Goal: Navigation & Orientation: Understand site structure

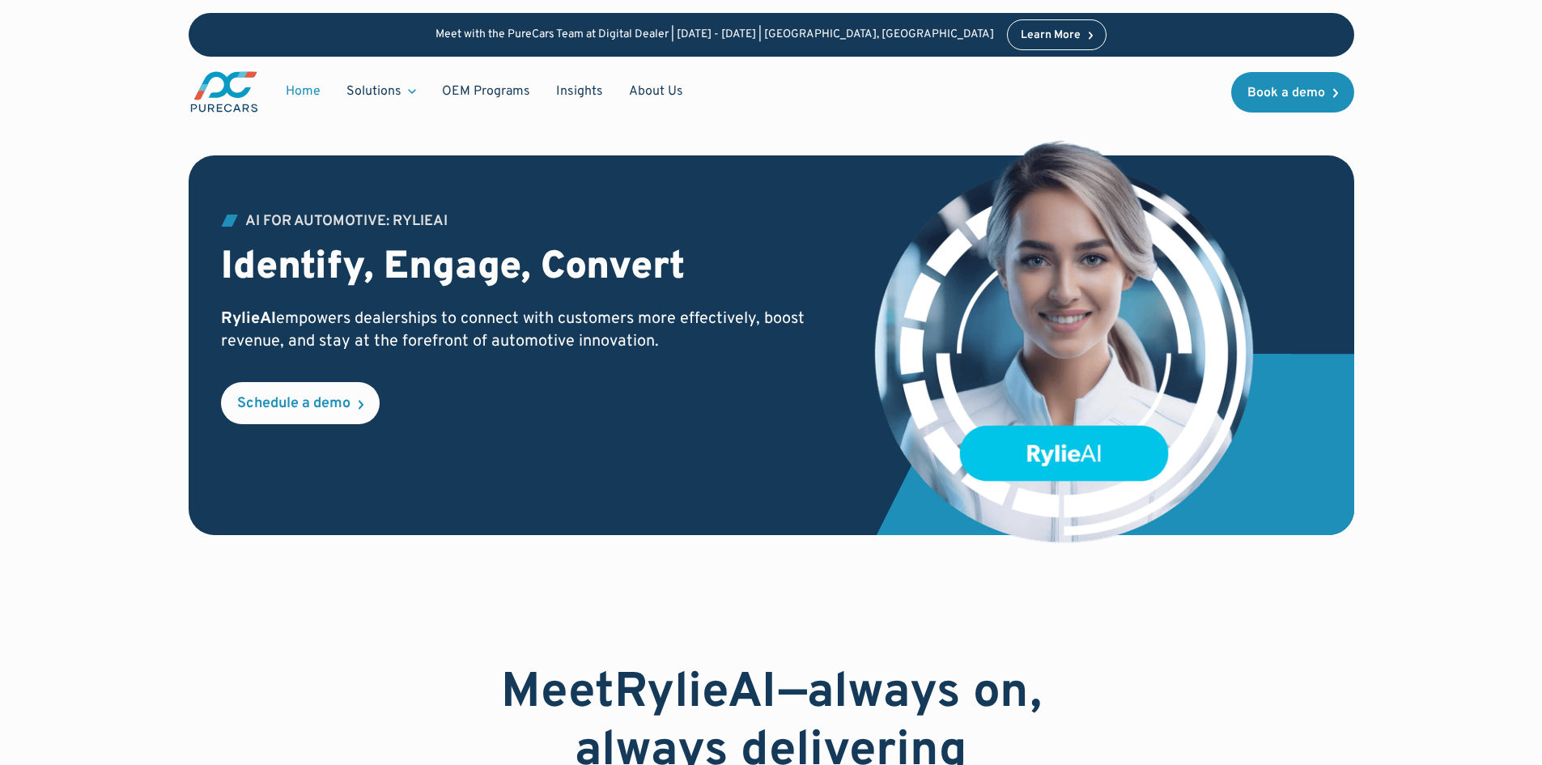
click at [301, 90] on link "Home" at bounding box center [303, 91] width 61 height 31
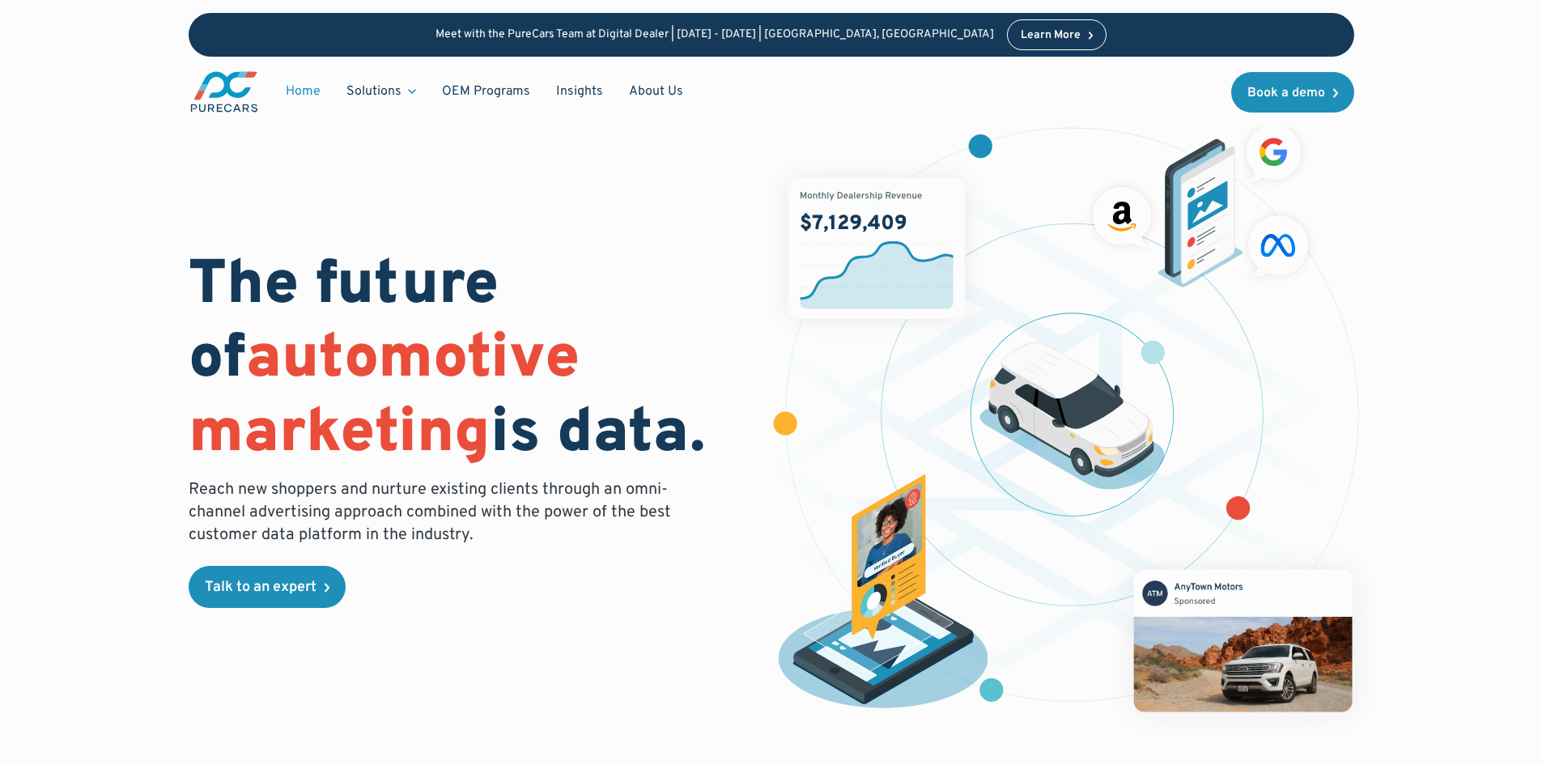
click at [301, 95] on link "Home" at bounding box center [303, 91] width 61 height 31
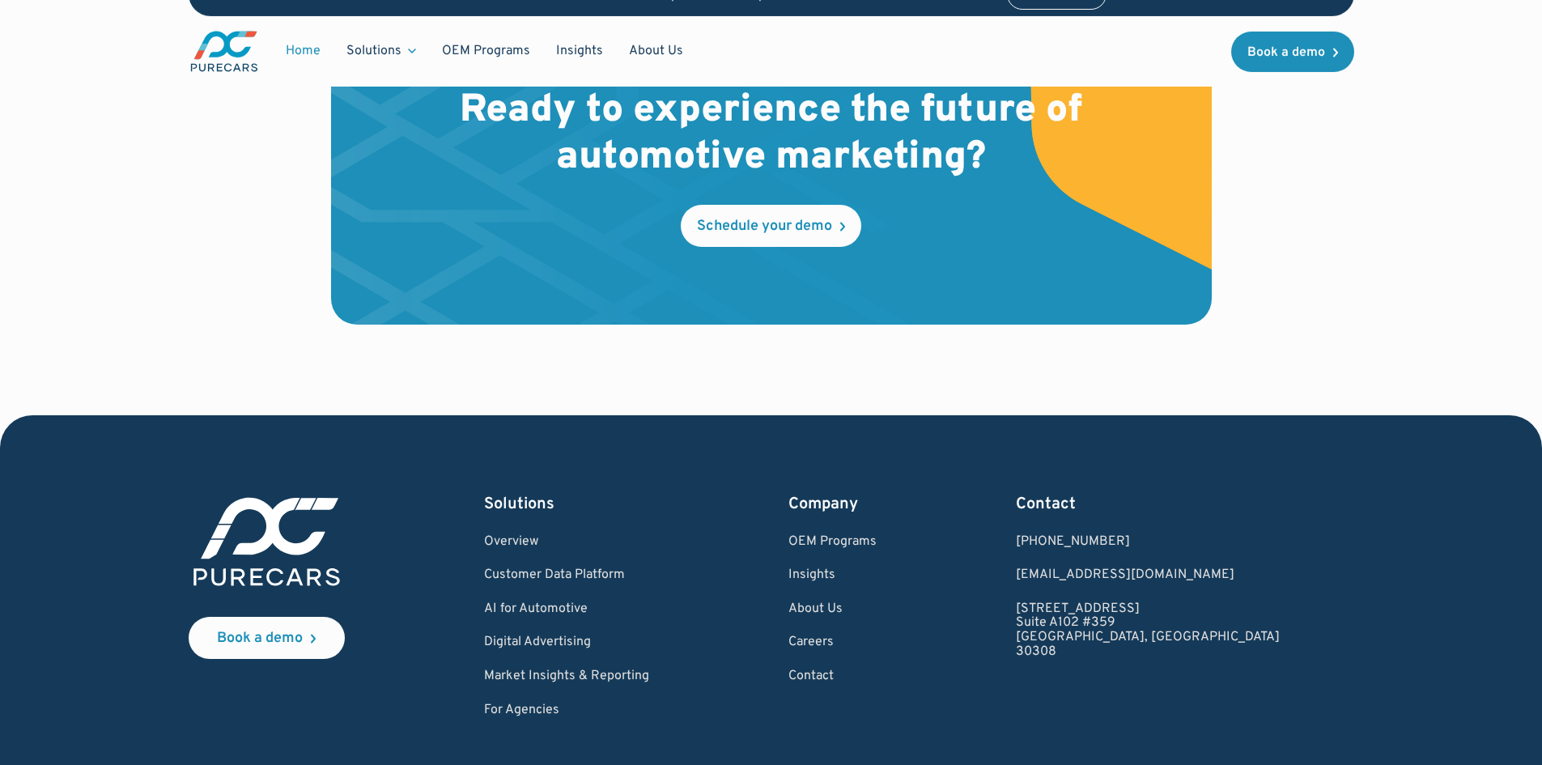
scroll to position [4894, 0]
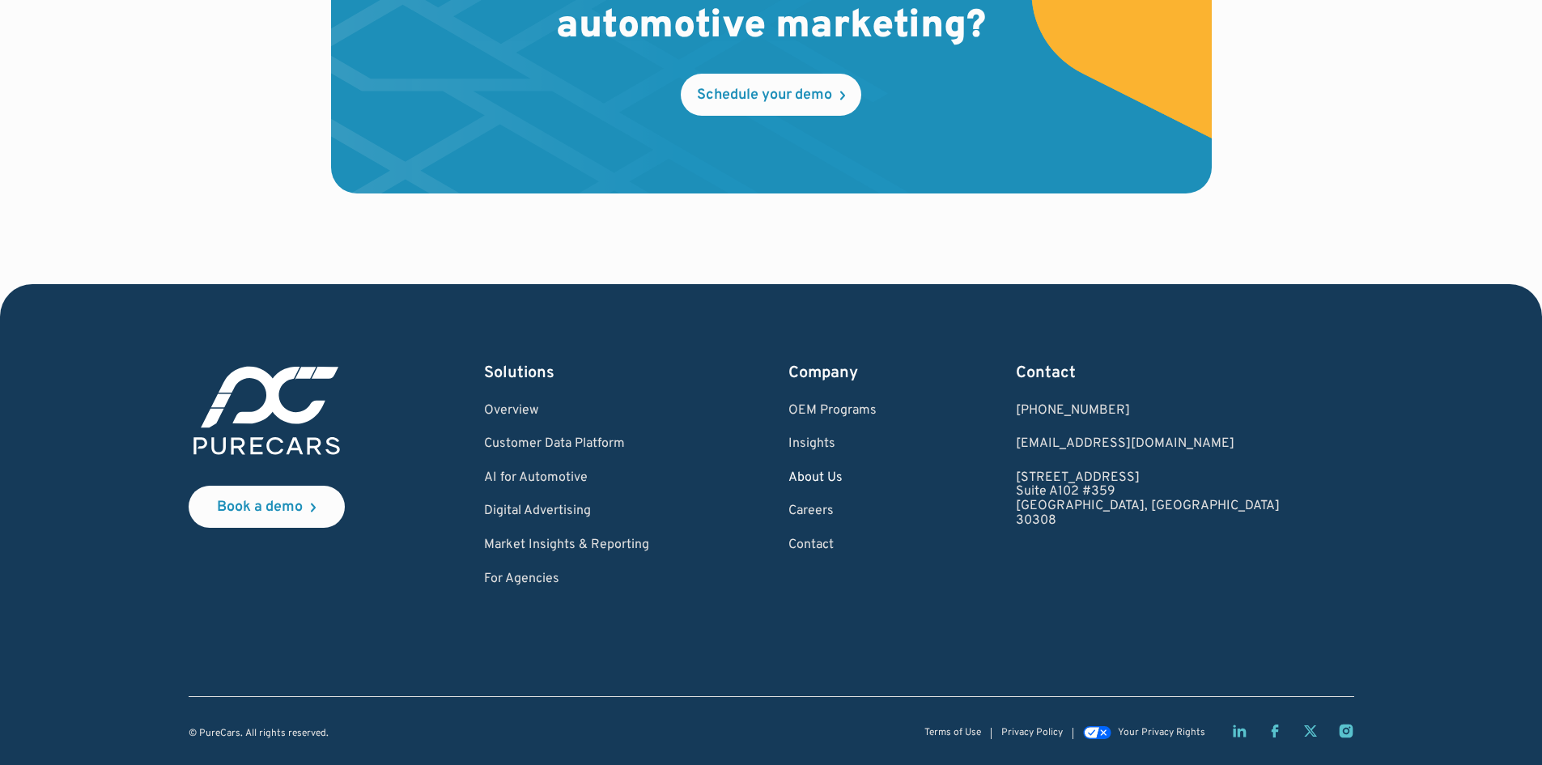
click at [877, 475] on link "About Us" at bounding box center [832, 478] width 88 height 15
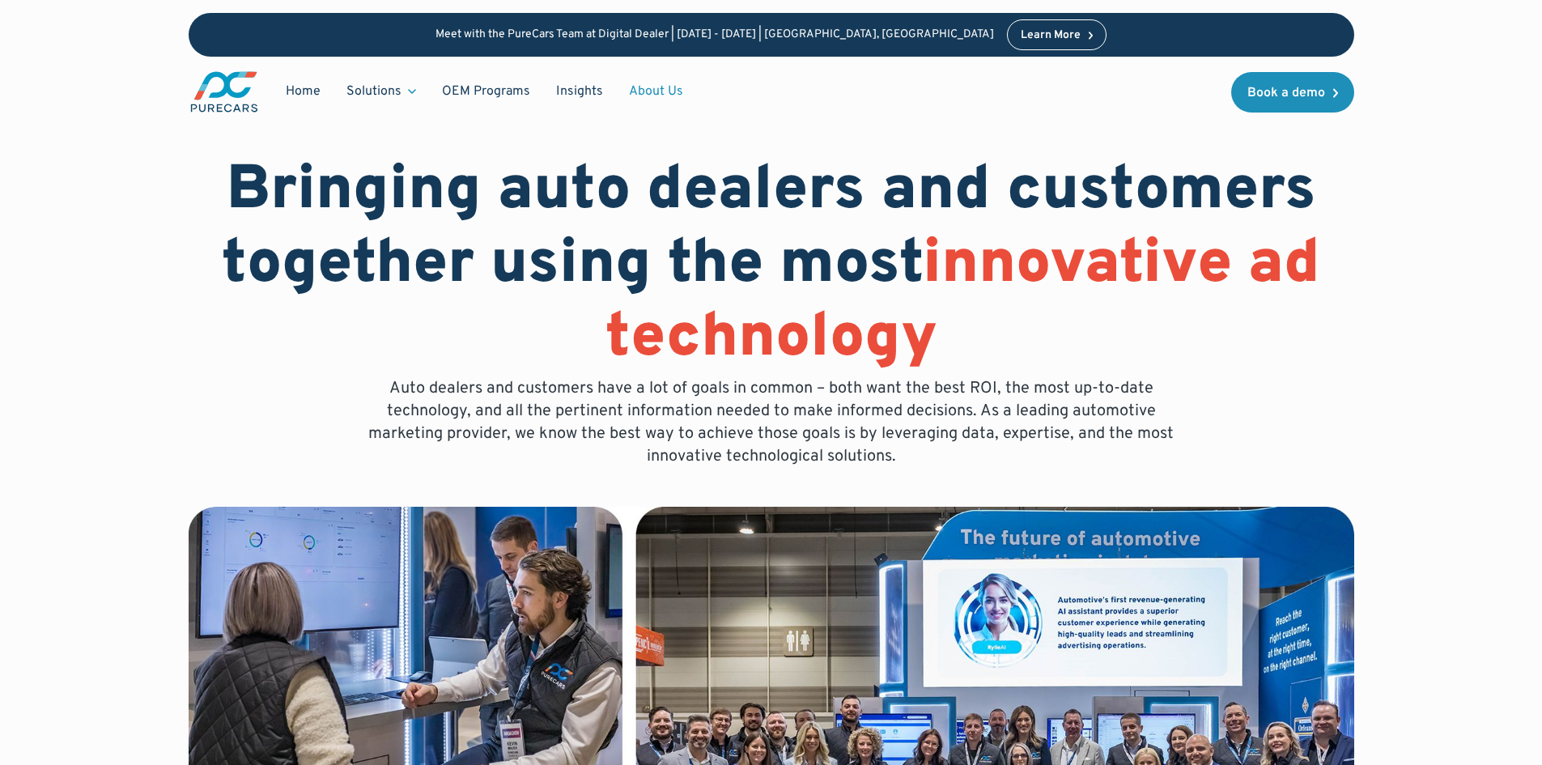
click at [224, 91] on img "main" at bounding box center [224, 92] width 71 height 45
